Goal: Transaction & Acquisition: Book appointment/travel/reservation

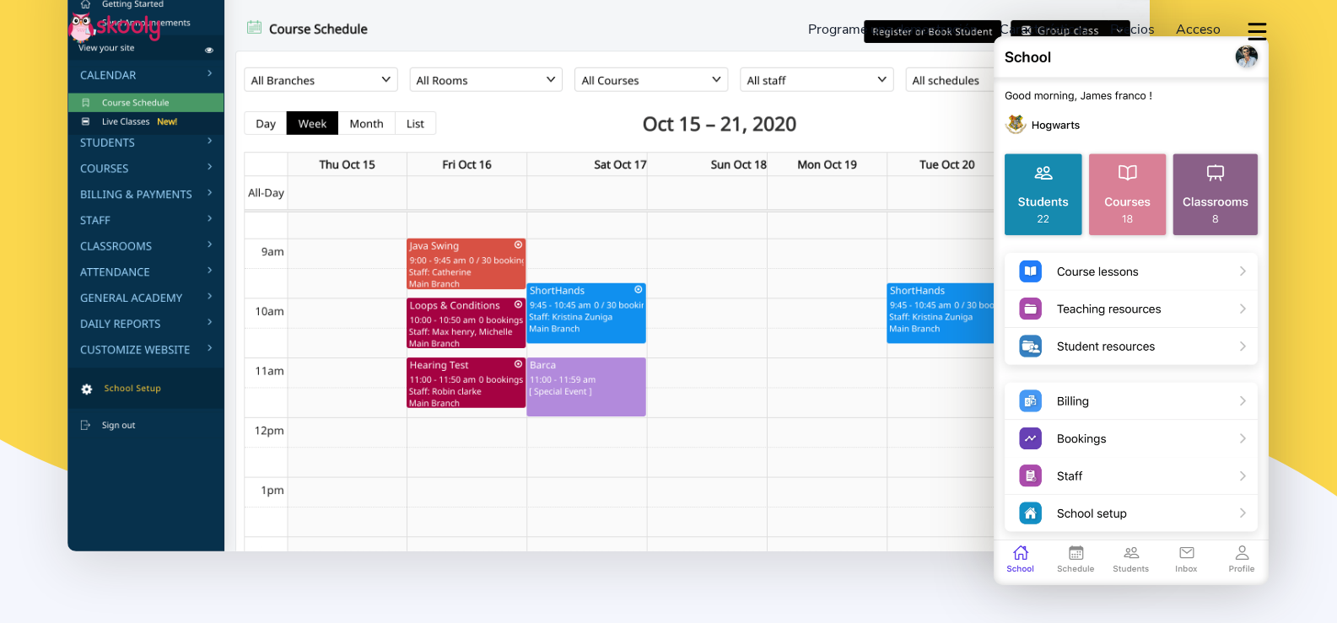
click at [1275, 102] on div "Conozca el software n. ° 1 para escuelas dominicales Pruebe nuestra sencilla y …" at bounding box center [668, 164] width 1337 height 1002
click at [586, 533] on img at bounding box center [608, 251] width 1082 height 600
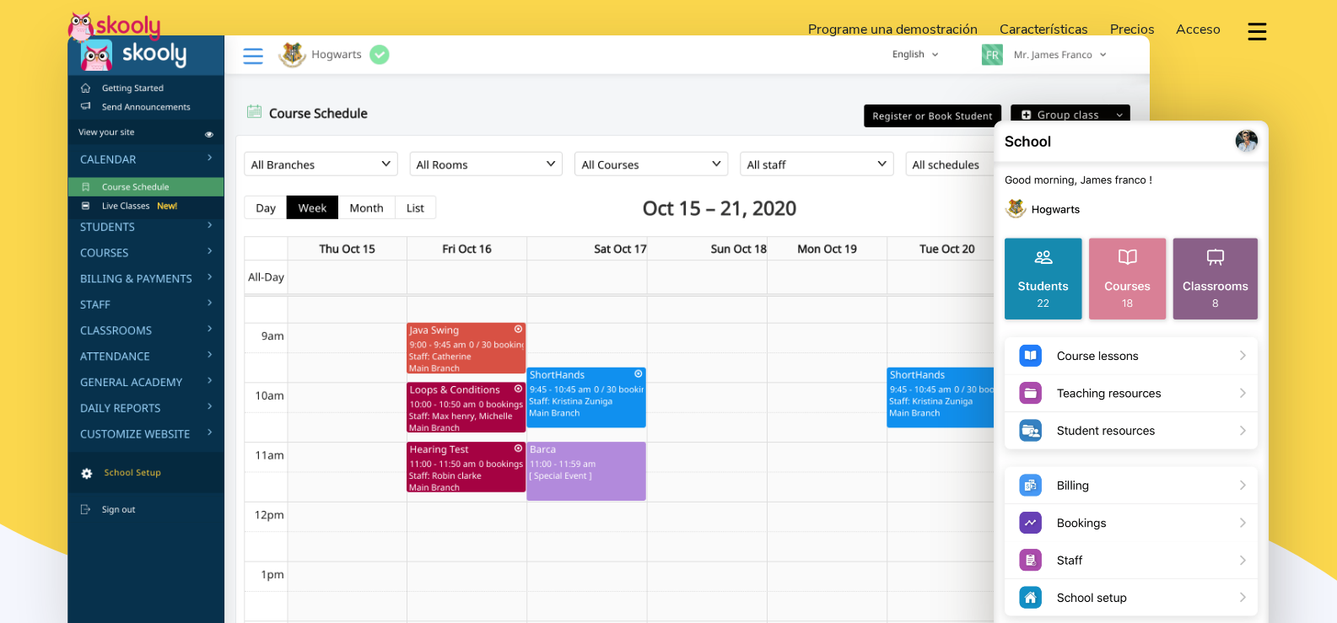
click at [683, 17] on div "Registrate gratis Programe una demostración Características Asistencia Facturac…" at bounding box center [956, 30] width 626 height 34
click at [880, 25] on link "Programe una demostración" at bounding box center [893, 29] width 191 height 27
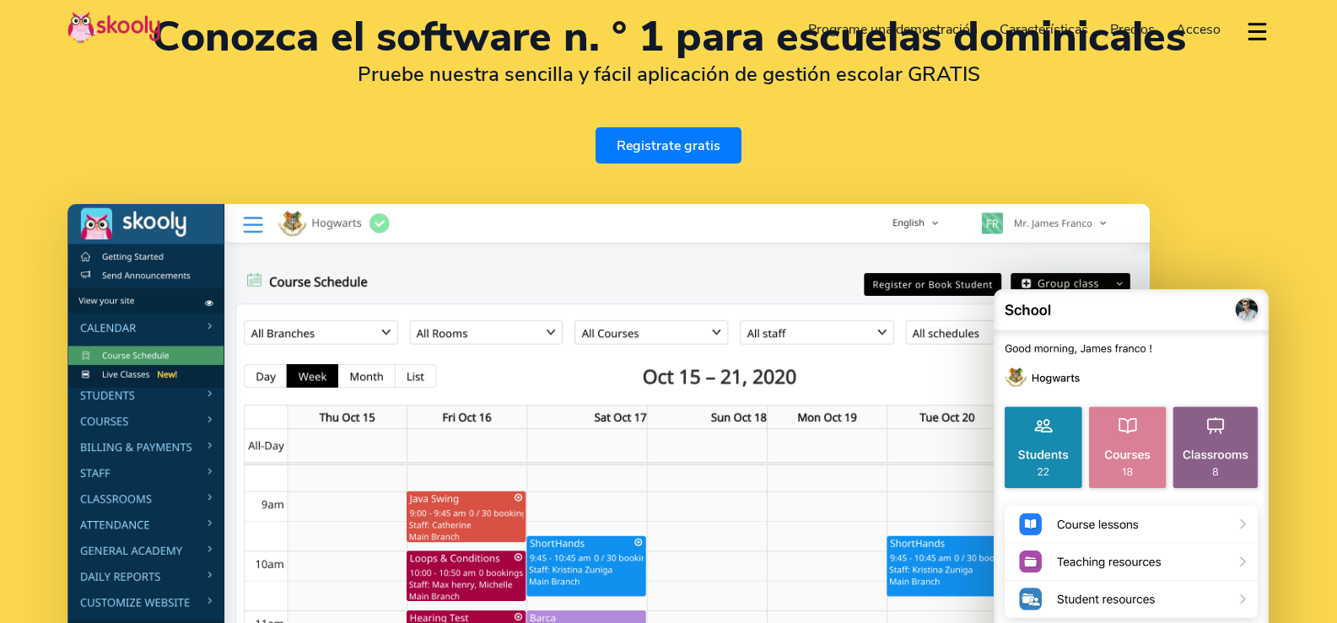
scroll to position [0, 0]
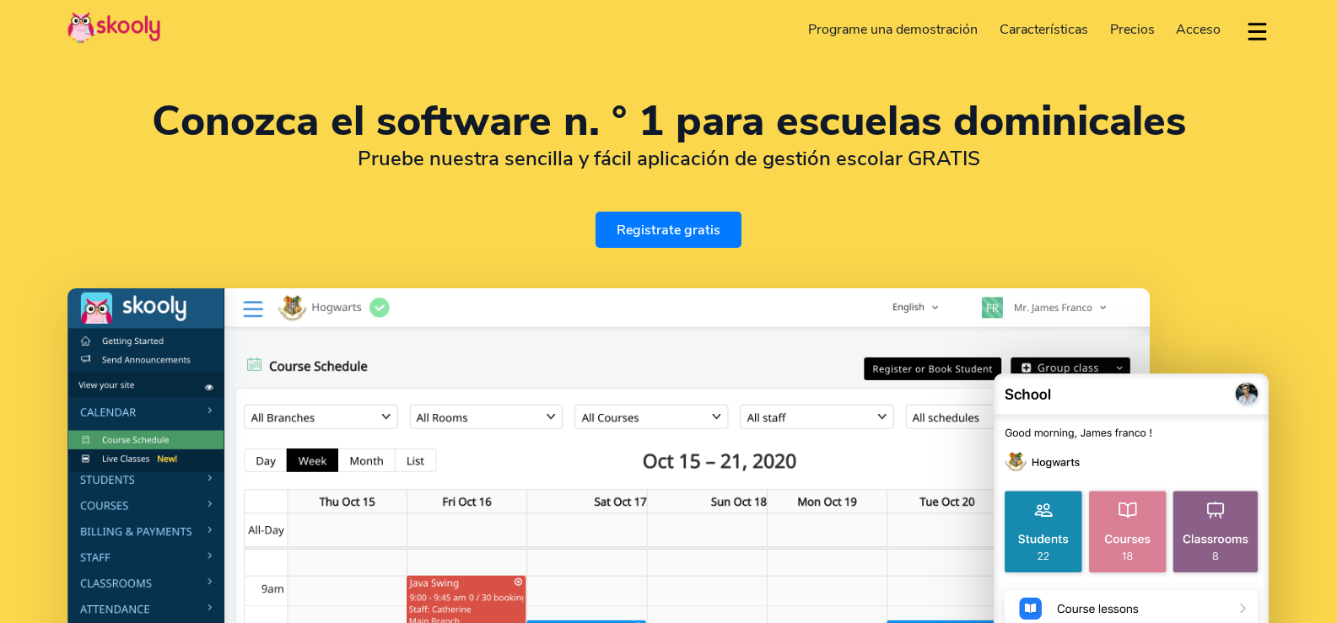
click at [1133, 24] on span "Precios" at bounding box center [1132, 29] width 45 height 19
click at [1138, 24] on span "Precios" at bounding box center [1132, 29] width 45 height 19
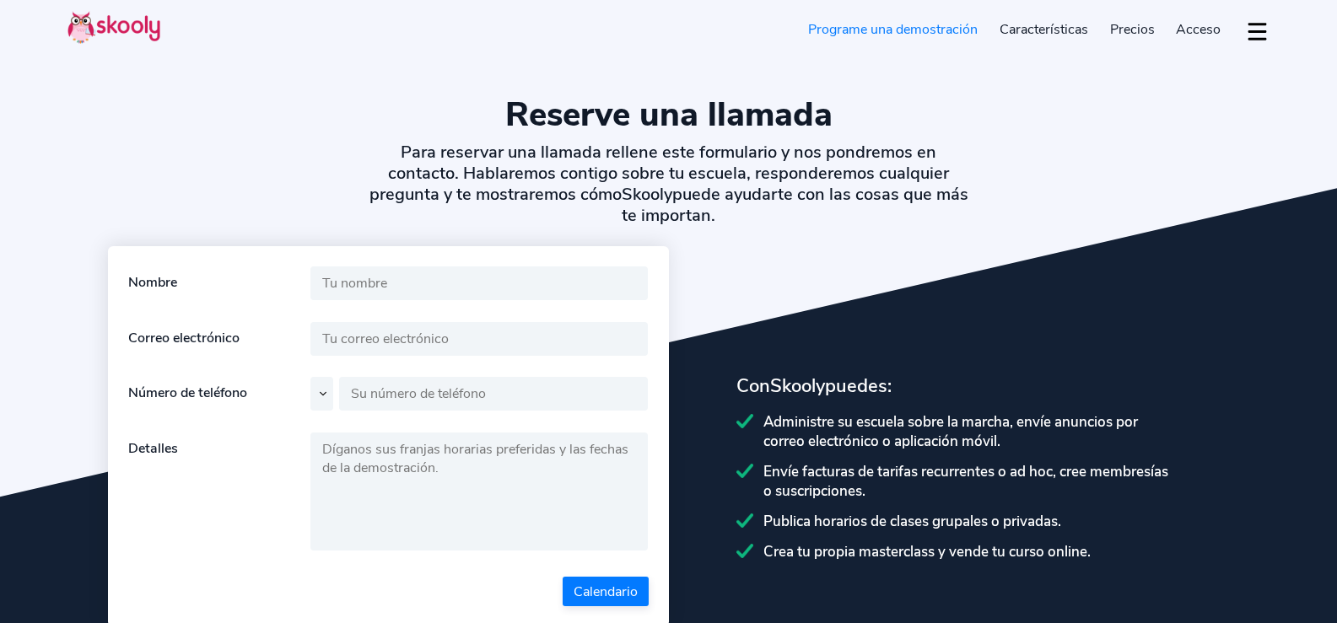
select select "es"
select select "1"
select select "[GEOGRAPHIC_DATA]"
select select "America/New_York"
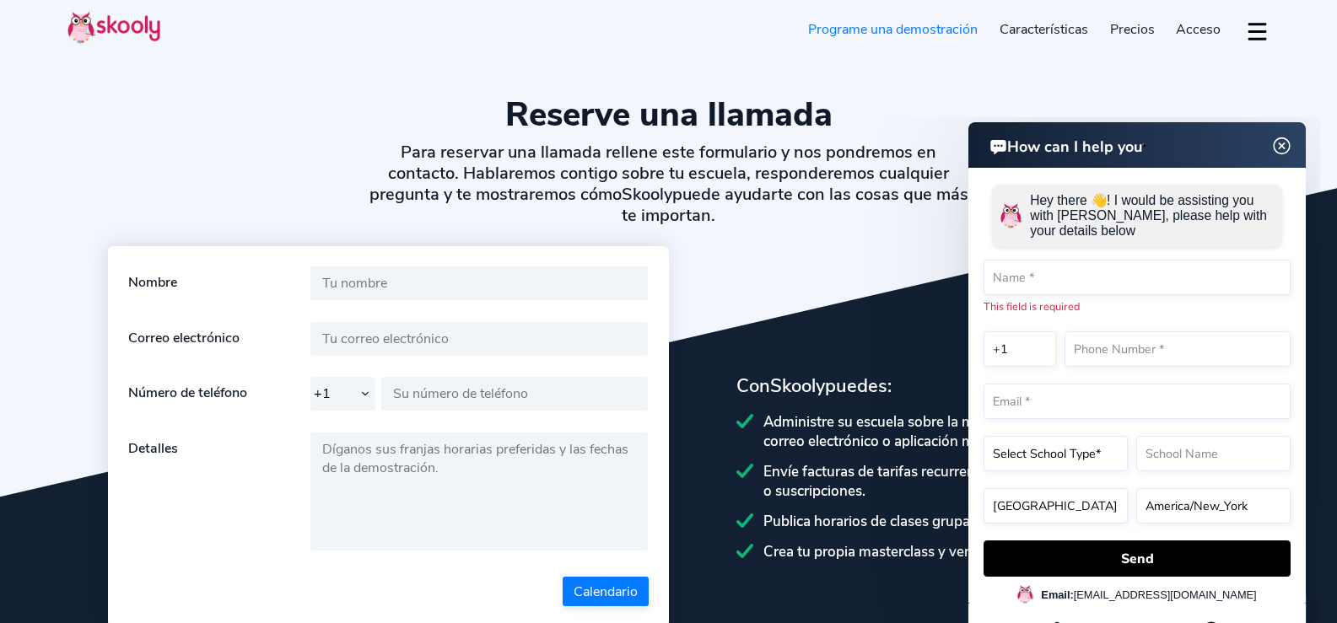
drag, startPoint x: 1279, startPoint y: 148, endPoint x: 2113, endPoint y: 266, distance: 842.4
click at [1280, 149] on img at bounding box center [1282, 146] width 32 height 21
